Goal: Browse casually

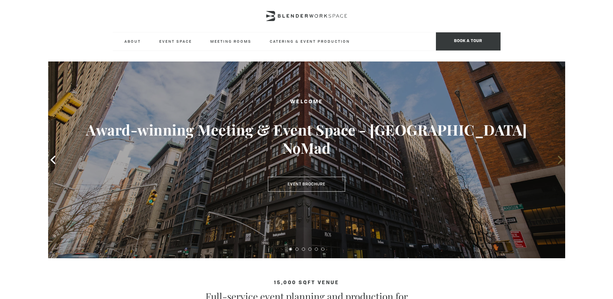
click at [561, 161] on icon at bounding box center [560, 159] width 5 height 8
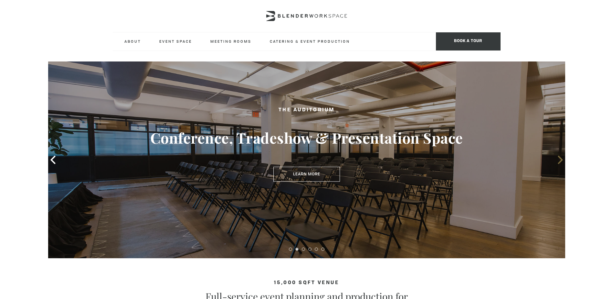
click at [561, 161] on icon at bounding box center [560, 159] width 5 height 8
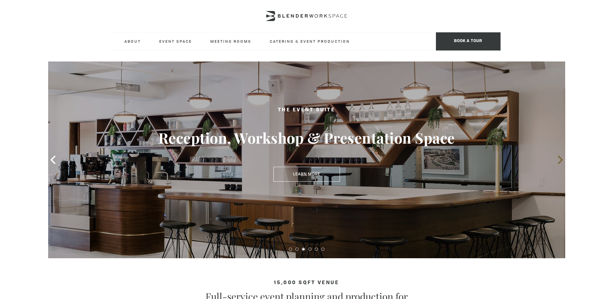
click at [561, 161] on icon at bounding box center [560, 159] width 5 height 8
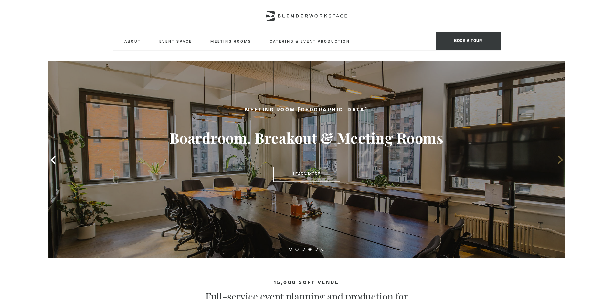
click at [561, 161] on icon at bounding box center [560, 159] width 5 height 8
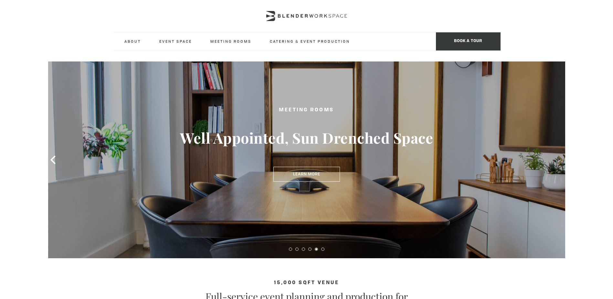
click at [561, 161] on icon at bounding box center [560, 159] width 5 height 8
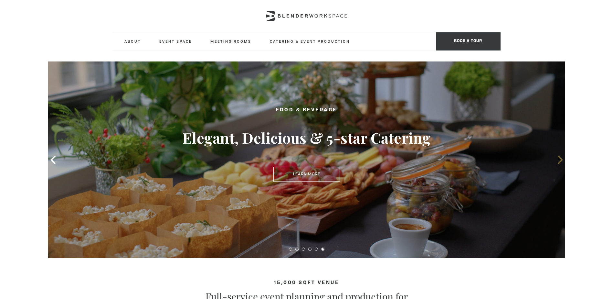
click at [561, 161] on icon at bounding box center [560, 159] width 5 height 8
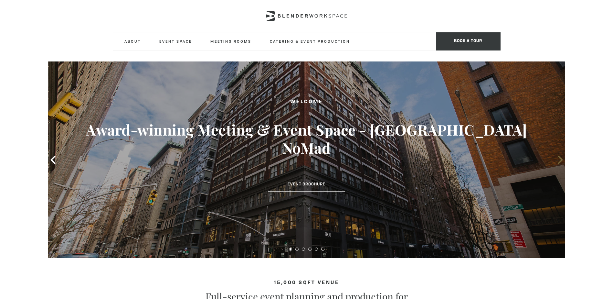
click at [561, 161] on icon at bounding box center [560, 159] width 5 height 8
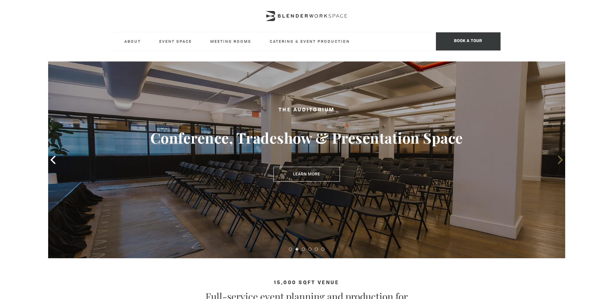
click at [561, 161] on icon at bounding box center [560, 159] width 5 height 8
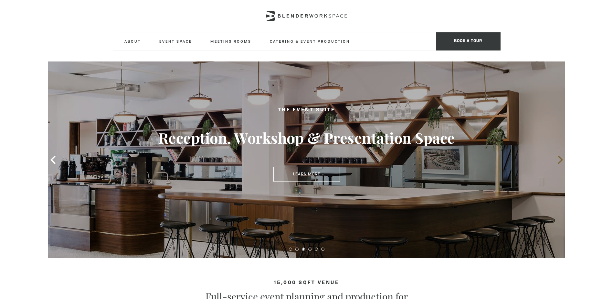
click at [561, 161] on icon at bounding box center [560, 159] width 5 height 8
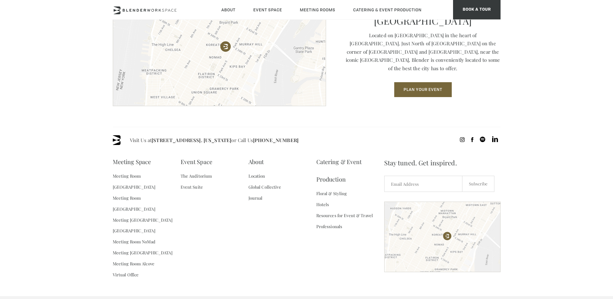
scroll to position [926, 0]
